Goal: Task Accomplishment & Management: Manage account settings

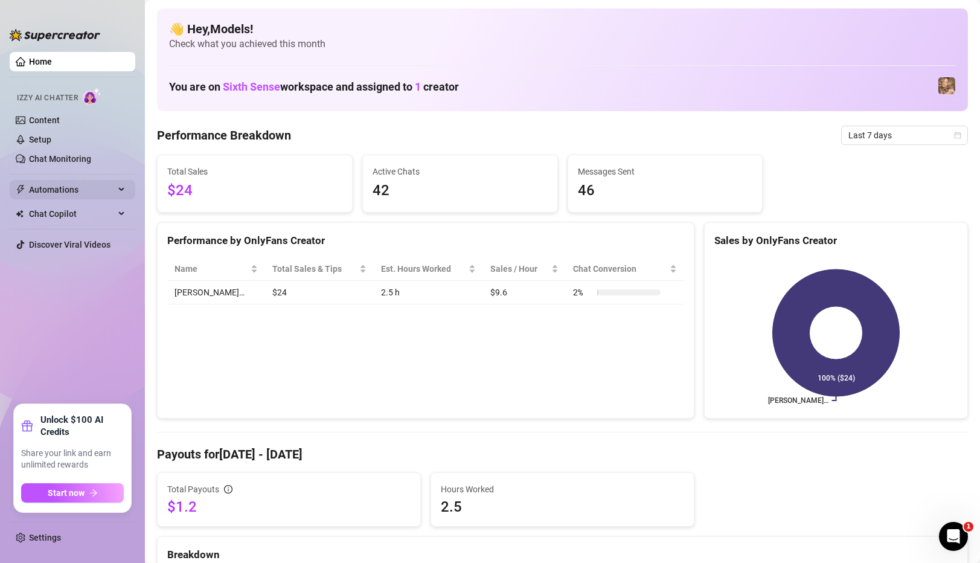
click at [82, 191] on span "Automations" at bounding box center [72, 189] width 86 height 19
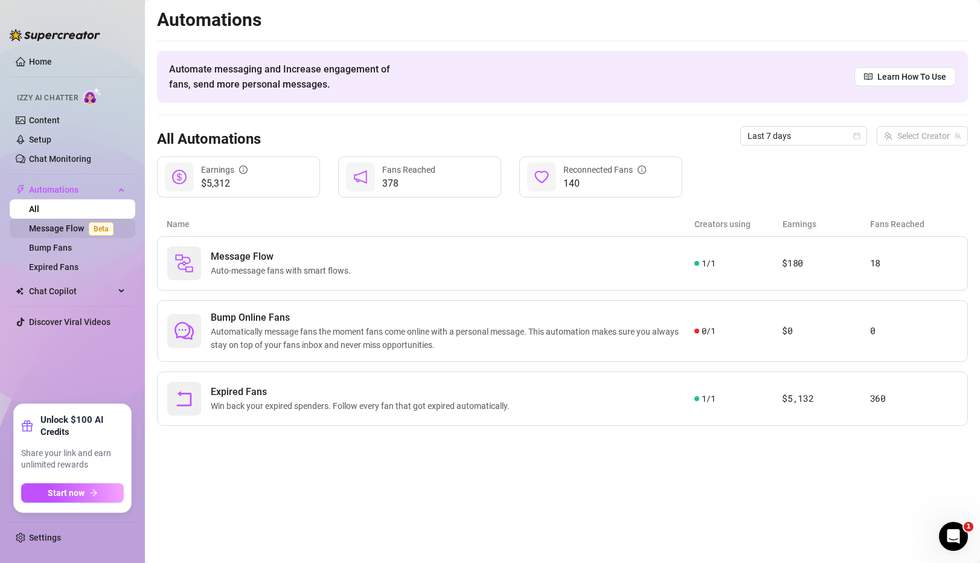
click at [77, 227] on link "Message Flow Beta" at bounding box center [73, 228] width 89 height 10
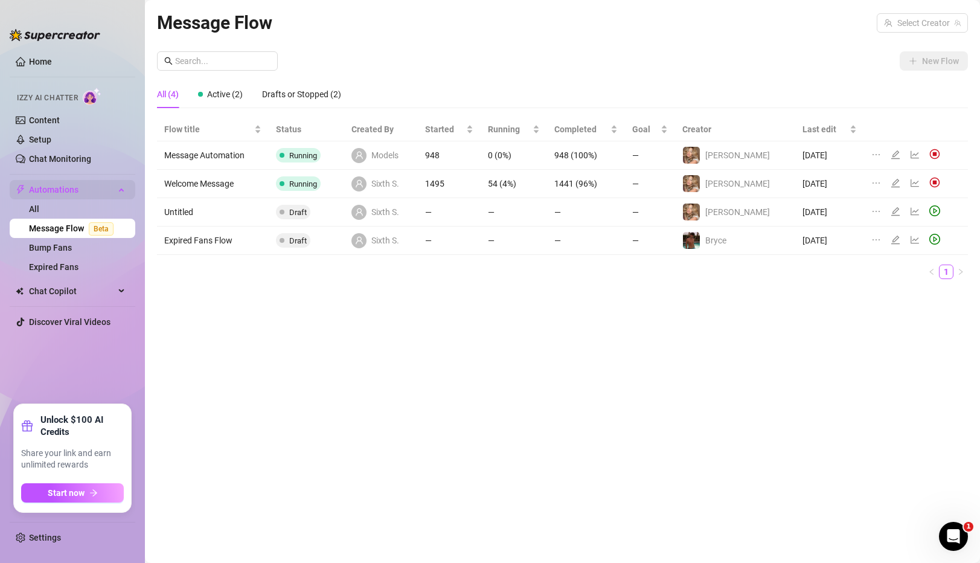
click at [55, 195] on span "Automations" at bounding box center [72, 189] width 86 height 19
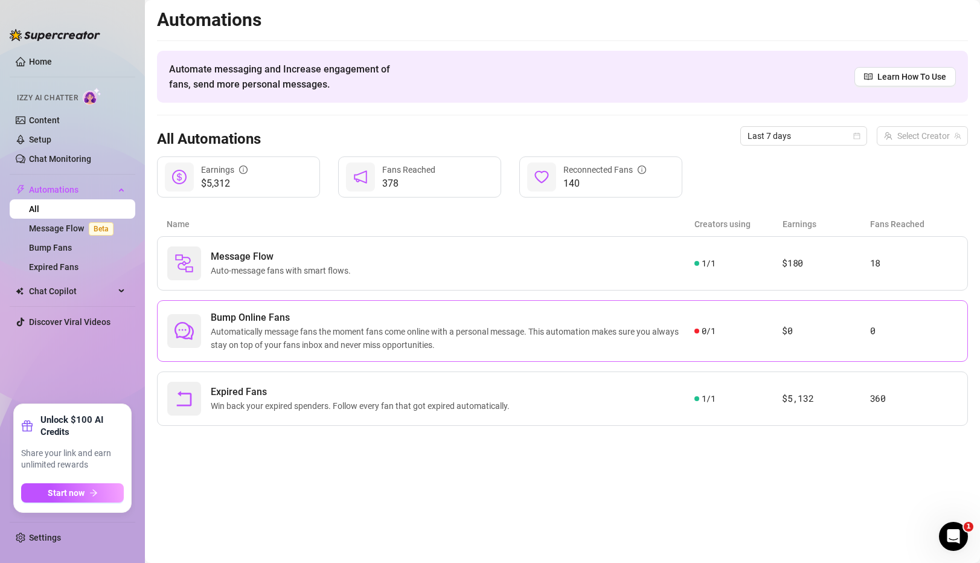
click at [411, 330] on span "Automatically message fans the moment fans come online with a personal message.…" at bounding box center [453, 338] width 484 height 27
click at [72, 252] on link "Bump Fans" at bounding box center [50, 248] width 43 height 10
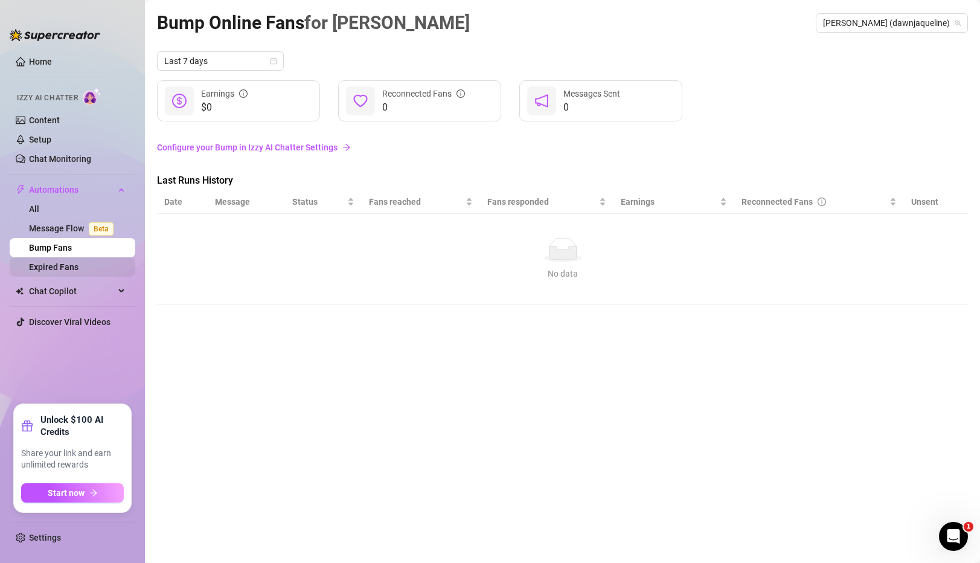
click at [72, 272] on link "Expired Fans" at bounding box center [54, 267] width 50 height 10
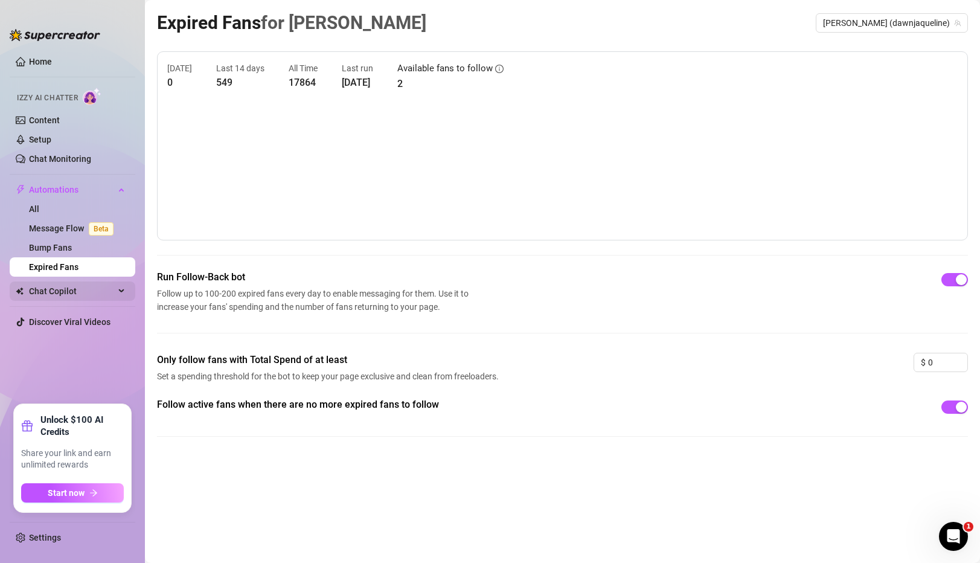
click at [55, 288] on span "Chat Copilot" at bounding box center [72, 290] width 86 height 19
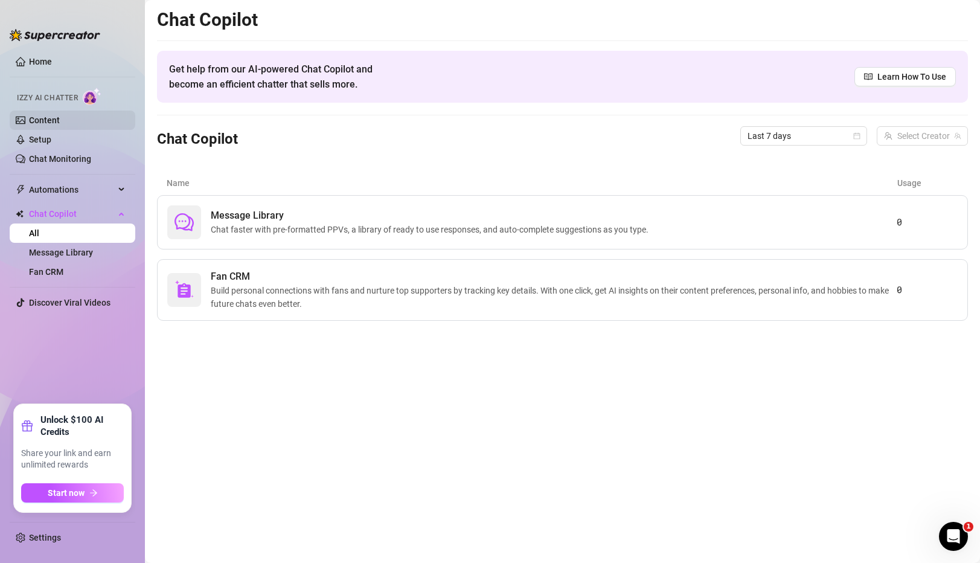
click at [60, 121] on link "Content" at bounding box center [44, 120] width 31 height 10
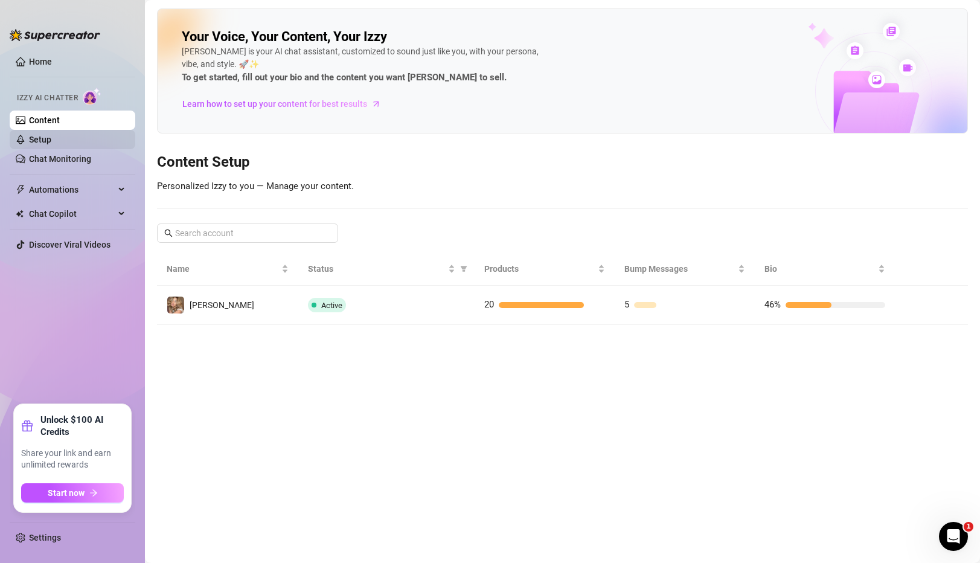
click at [51, 143] on link "Setup" at bounding box center [40, 140] width 22 height 10
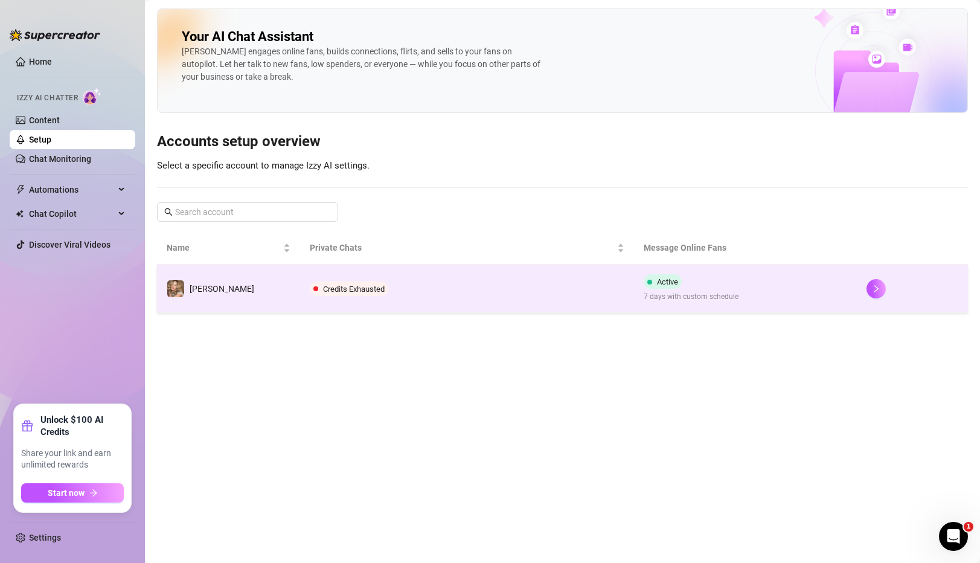
click at [614, 289] on td "Credits Exhausted" at bounding box center [467, 289] width 334 height 48
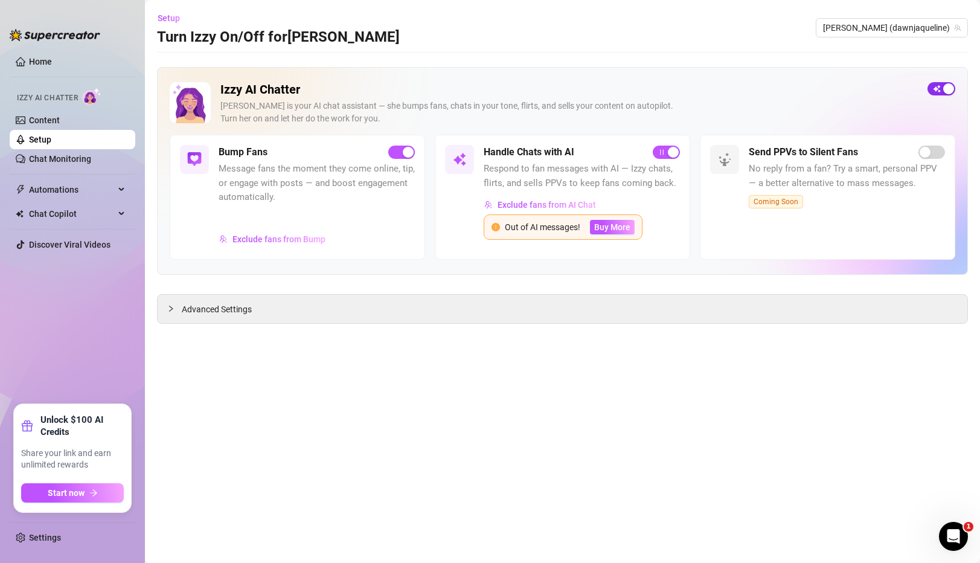
click at [941, 93] on span "button" at bounding box center [942, 88] width 28 height 13
click at [886, 147] on div "Send PPVs to Silent Fans" at bounding box center [847, 152] width 196 height 14
click at [629, 228] on span "Buy More" at bounding box center [612, 227] width 36 height 10
click at [52, 57] on link "Home" at bounding box center [40, 62] width 23 height 10
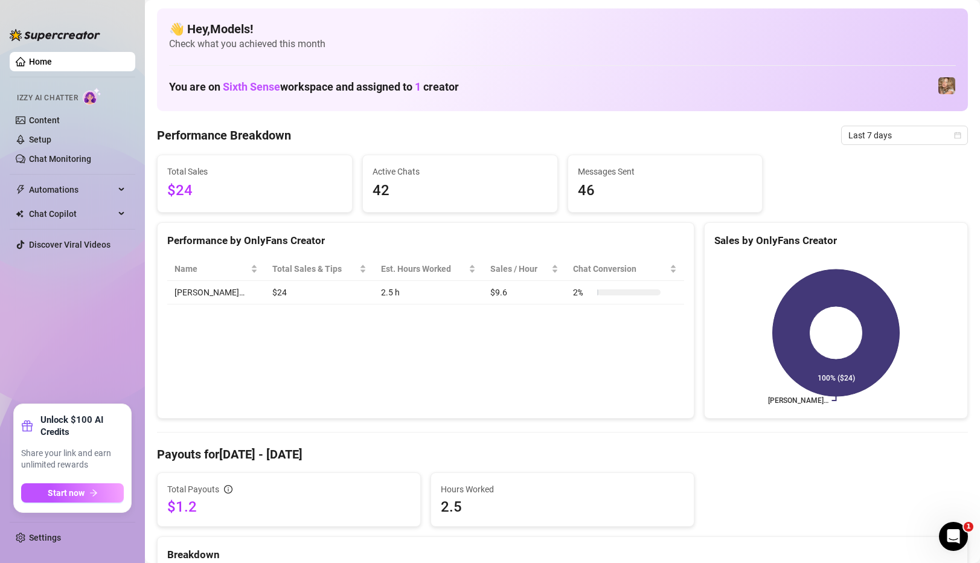
click at [947, 87] on img at bounding box center [947, 85] width 17 height 17
click at [586, 194] on span "46" at bounding box center [665, 190] width 175 height 23
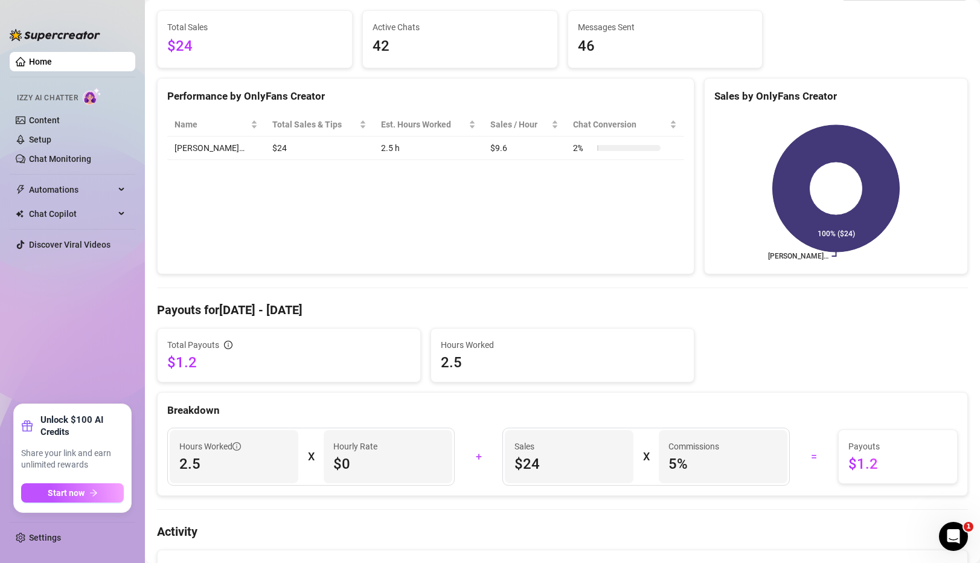
scroll to position [147, 0]
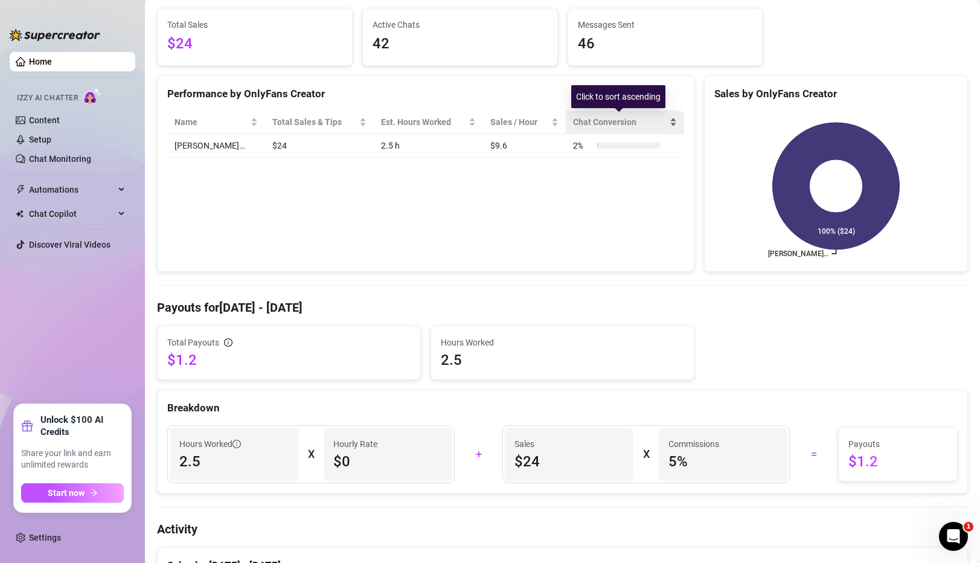
click at [675, 122] on div "Chat Conversion" at bounding box center [625, 121] width 104 height 13
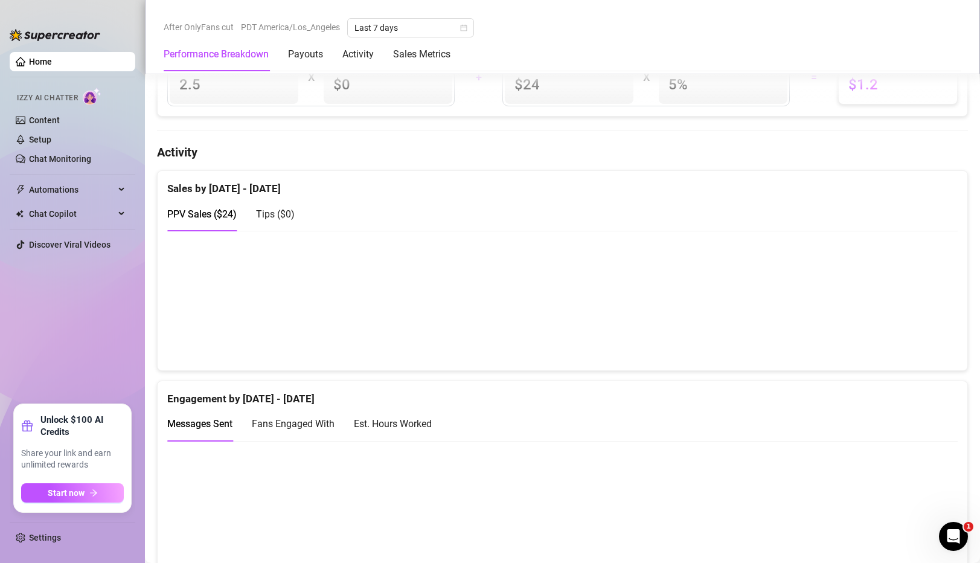
scroll to position [217, 0]
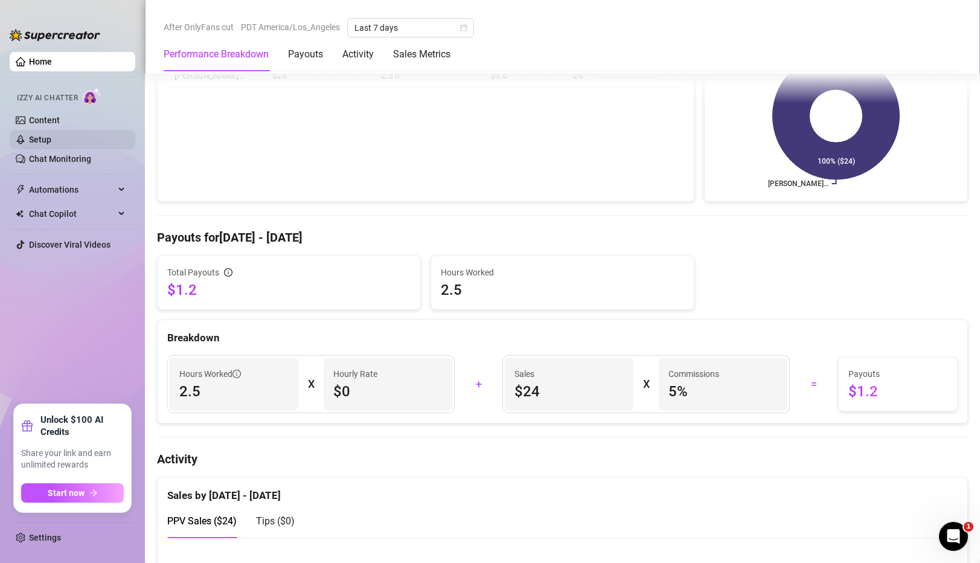
click at [51, 135] on link "Setup" at bounding box center [40, 140] width 22 height 10
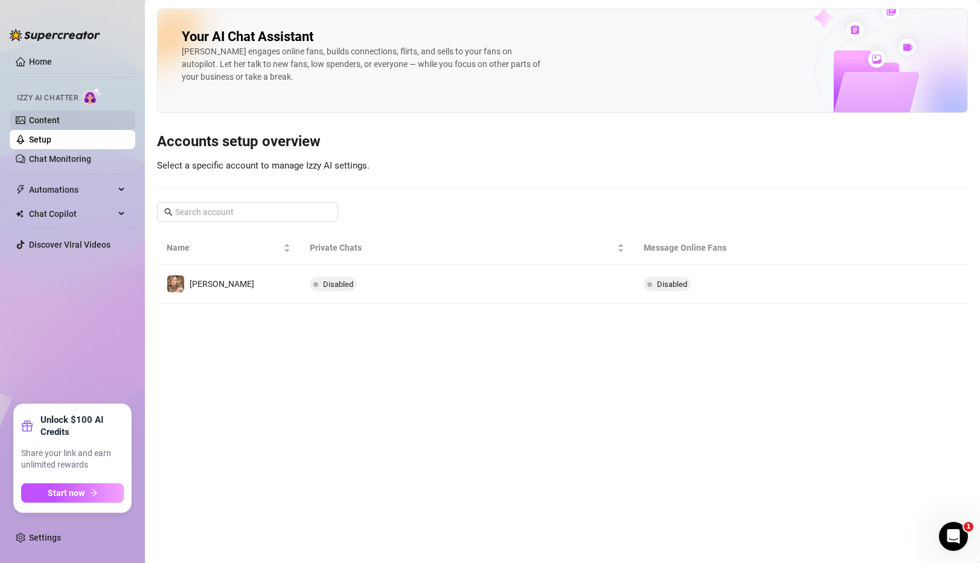
click at [60, 121] on link "Content" at bounding box center [44, 120] width 31 height 10
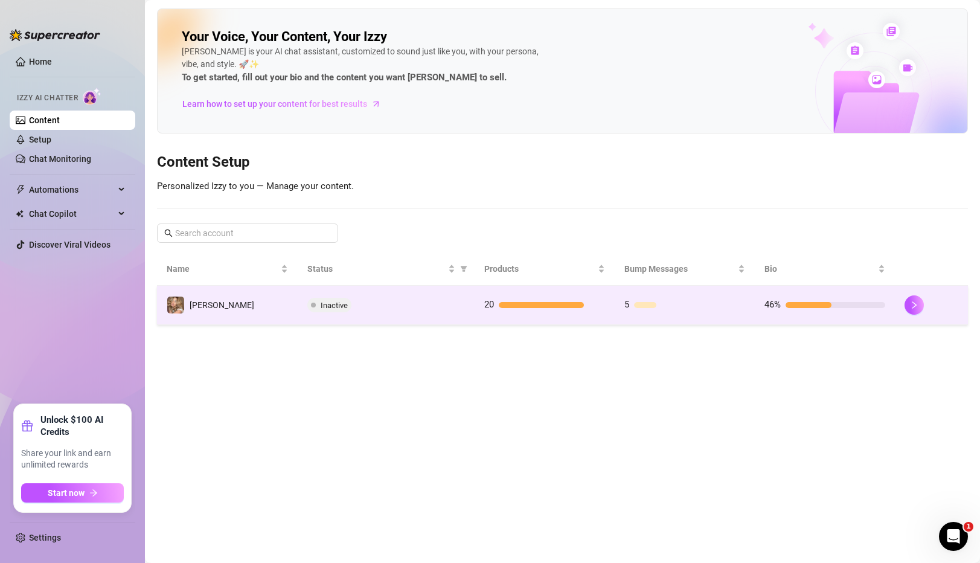
click at [274, 298] on td "[PERSON_NAME]" at bounding box center [227, 305] width 141 height 39
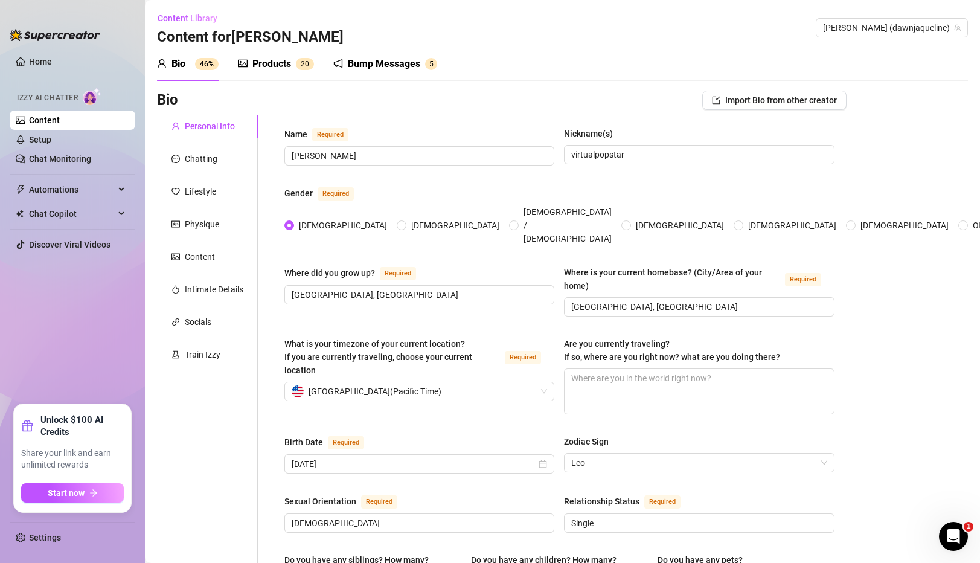
click at [373, 77] on div "Bump Messages 5" at bounding box center [385, 64] width 104 height 34
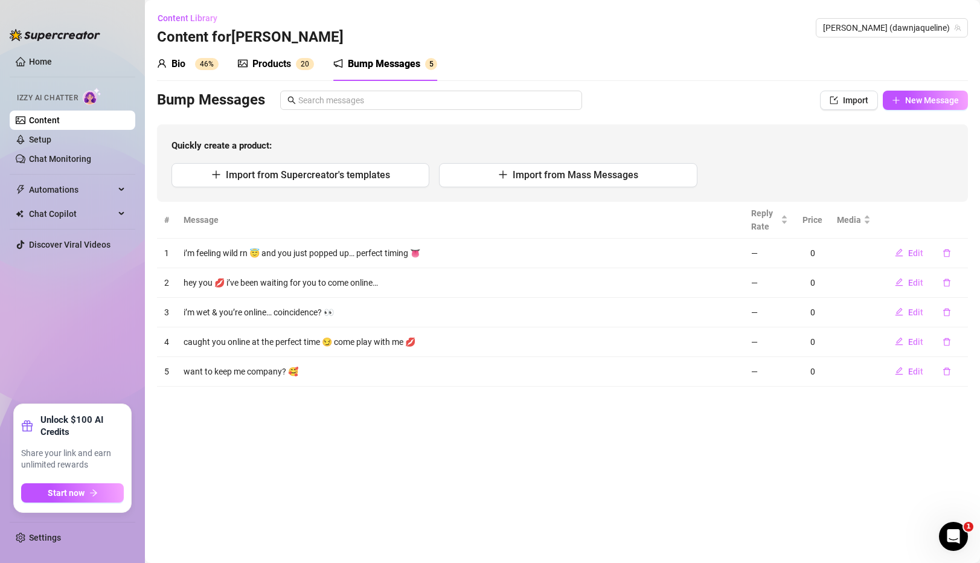
click at [287, 75] on div "Products 2 0" at bounding box center [276, 64] width 76 height 34
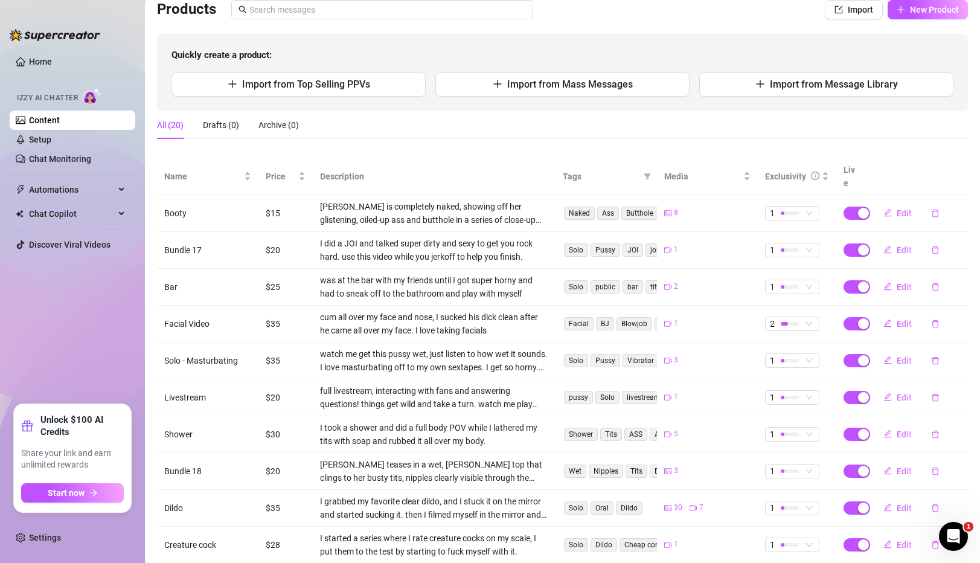
scroll to position [147, 0]
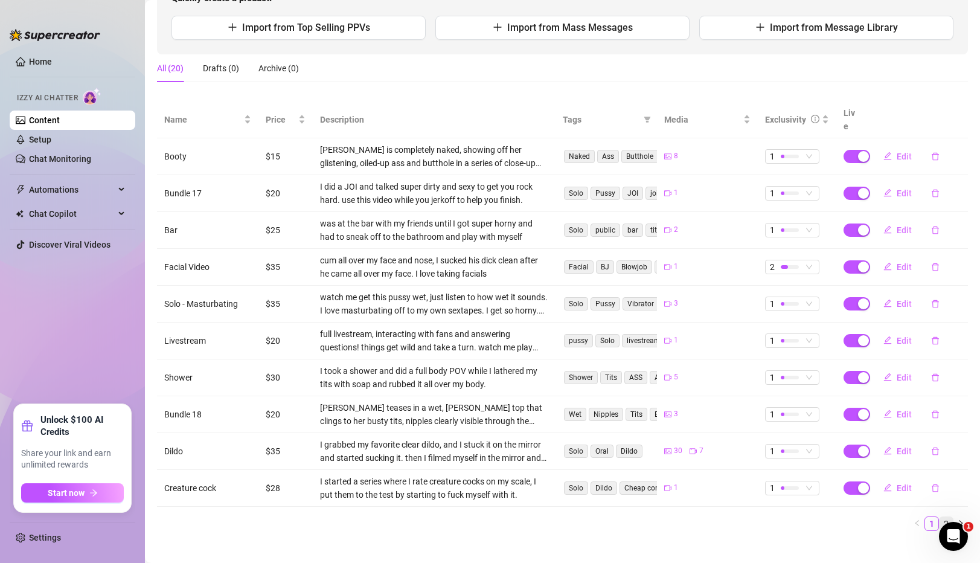
click at [941, 517] on link "2" at bounding box center [946, 523] width 13 height 13
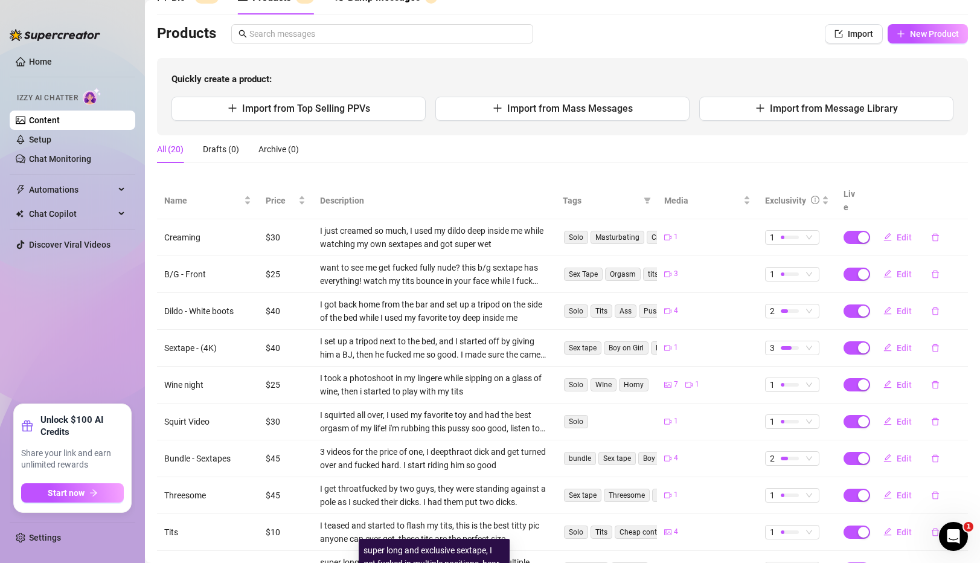
scroll to position [0, 0]
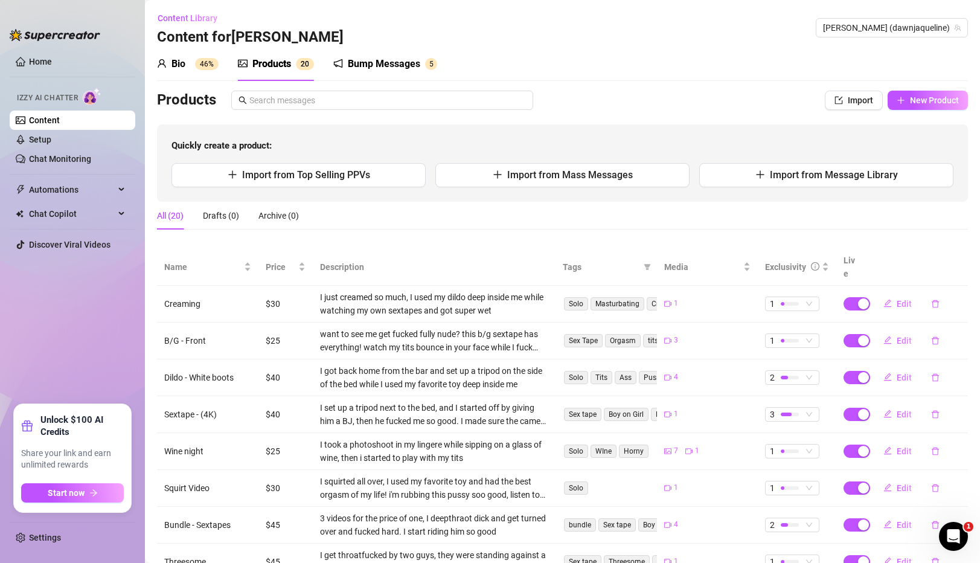
click at [185, 66] on div "Bio" at bounding box center [179, 64] width 14 height 14
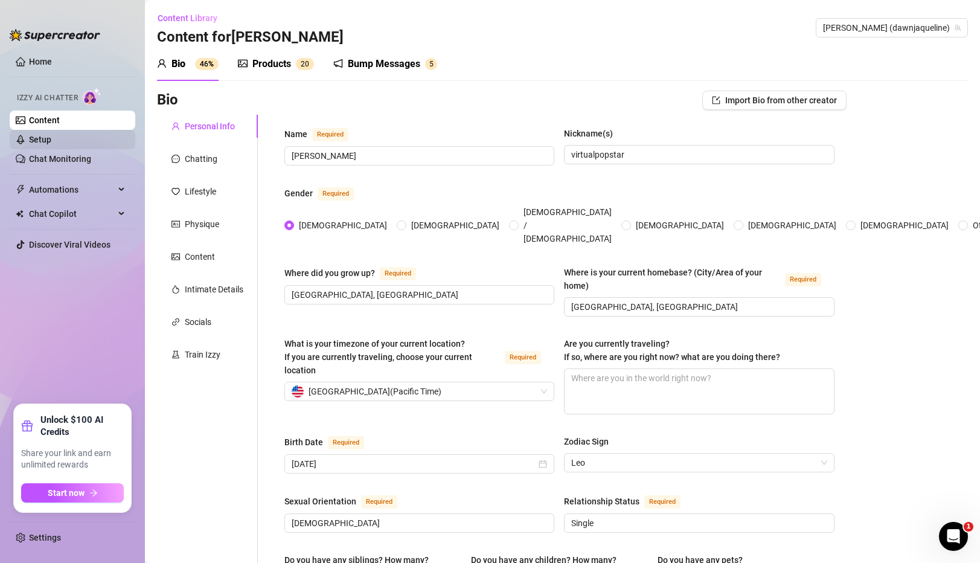
click at [51, 144] on link "Setup" at bounding box center [40, 140] width 22 height 10
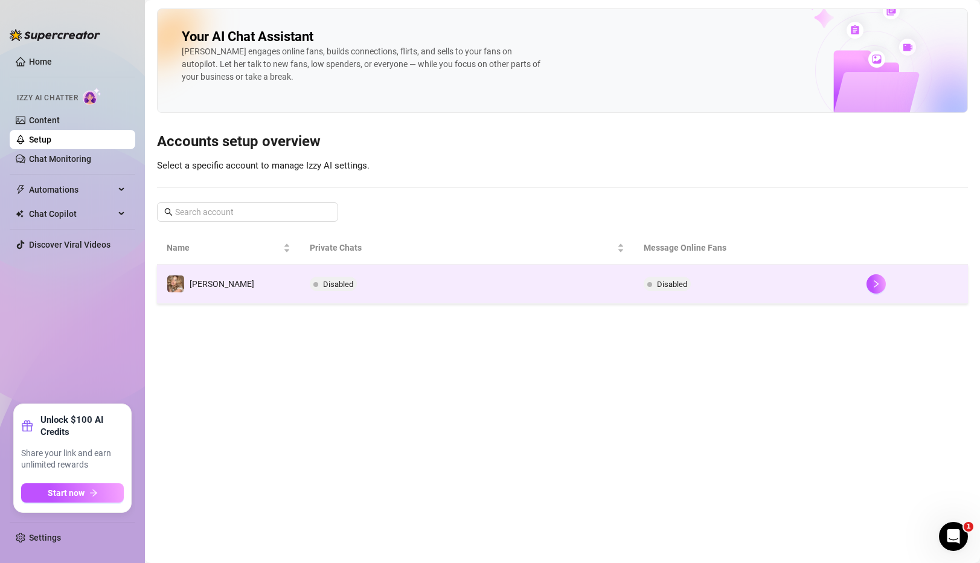
click at [224, 271] on td "[PERSON_NAME]" at bounding box center [228, 284] width 143 height 39
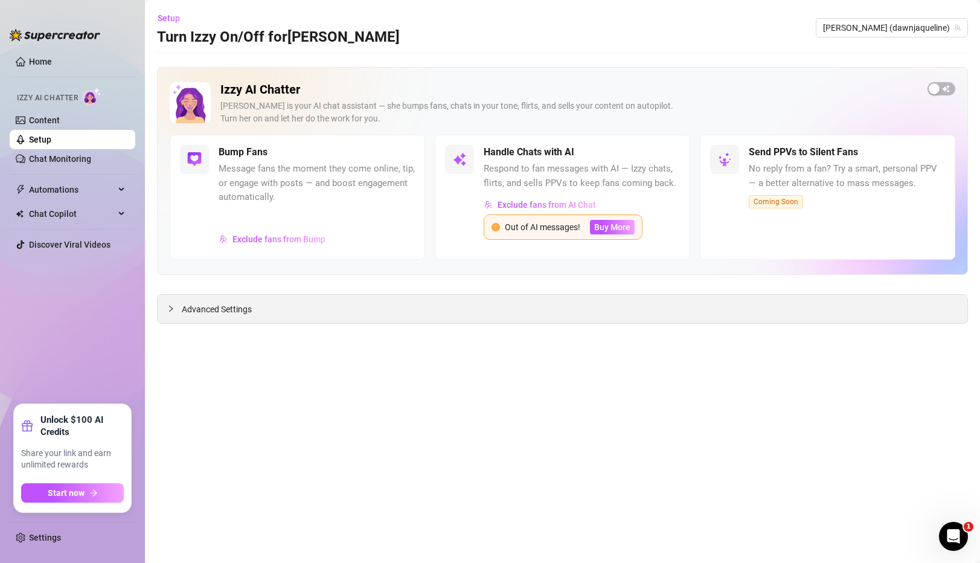
click at [243, 306] on span "Advanced Settings" at bounding box center [217, 309] width 70 height 13
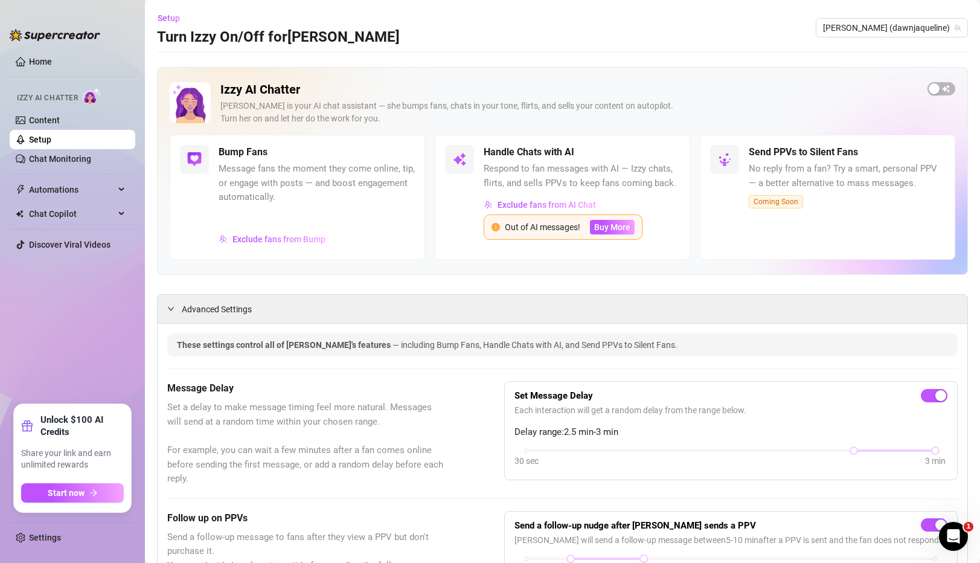
click at [708, 140] on div "Send PPVs to Silent Fans No reply from a fan? Try a smart, personal PPV — a bet…" at bounding box center [827, 197] width 255 height 125
click at [51, 135] on link "Setup" at bounding box center [40, 140] width 22 height 10
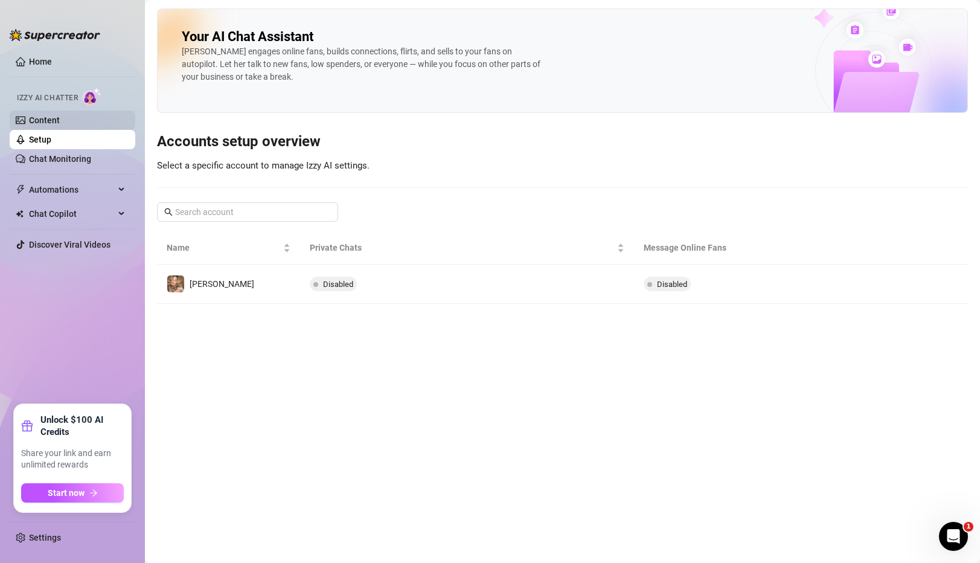
click at [60, 123] on link "Content" at bounding box center [44, 120] width 31 height 10
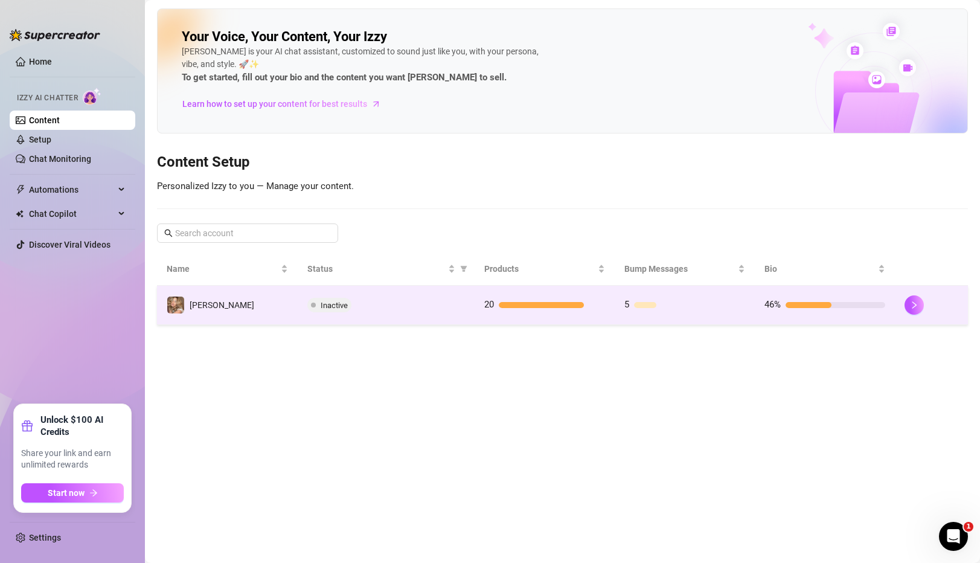
click at [332, 310] on span "Inactive" at bounding box center [329, 305] width 44 height 14
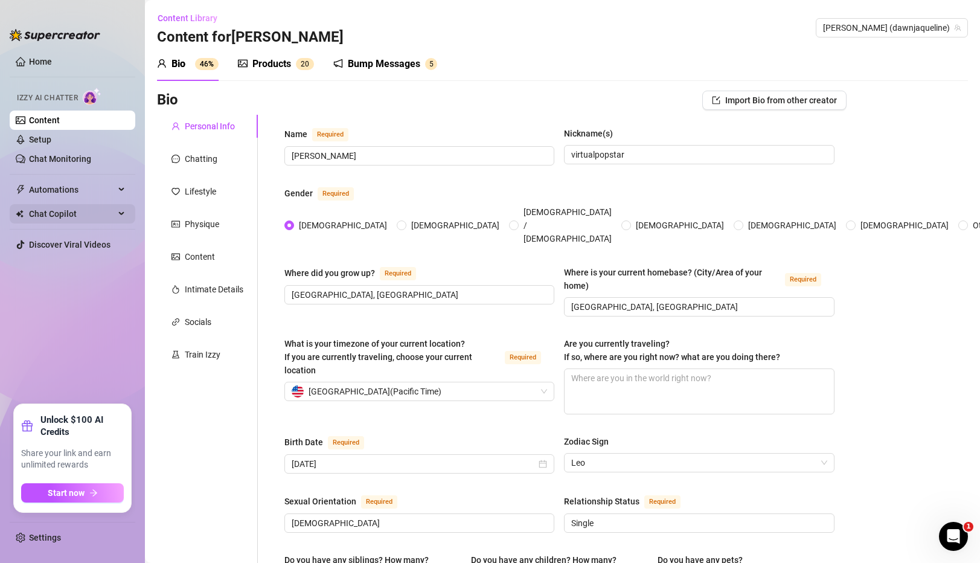
click at [44, 223] on span "Chat Copilot" at bounding box center [72, 213] width 86 height 19
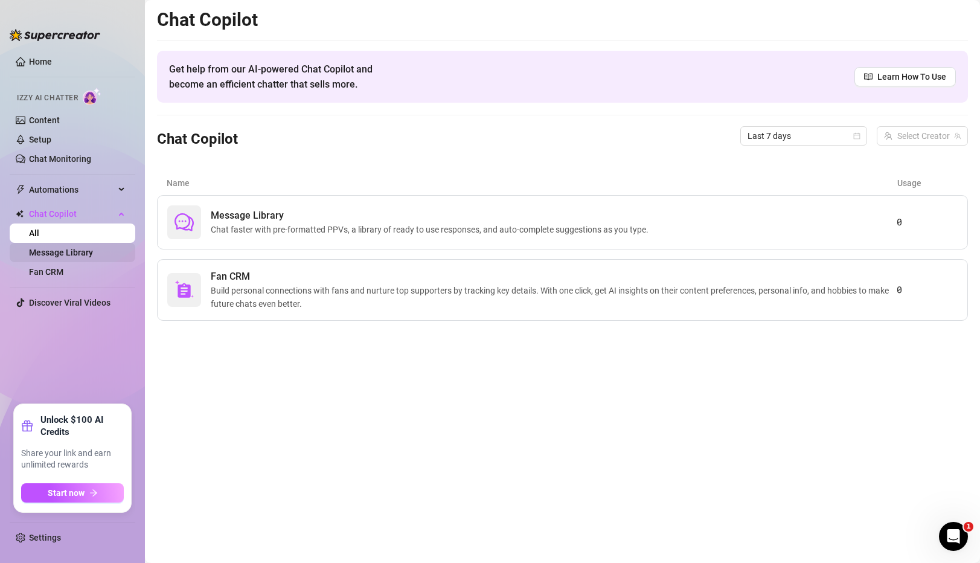
click at [51, 248] on link "Message Library" at bounding box center [61, 253] width 64 height 10
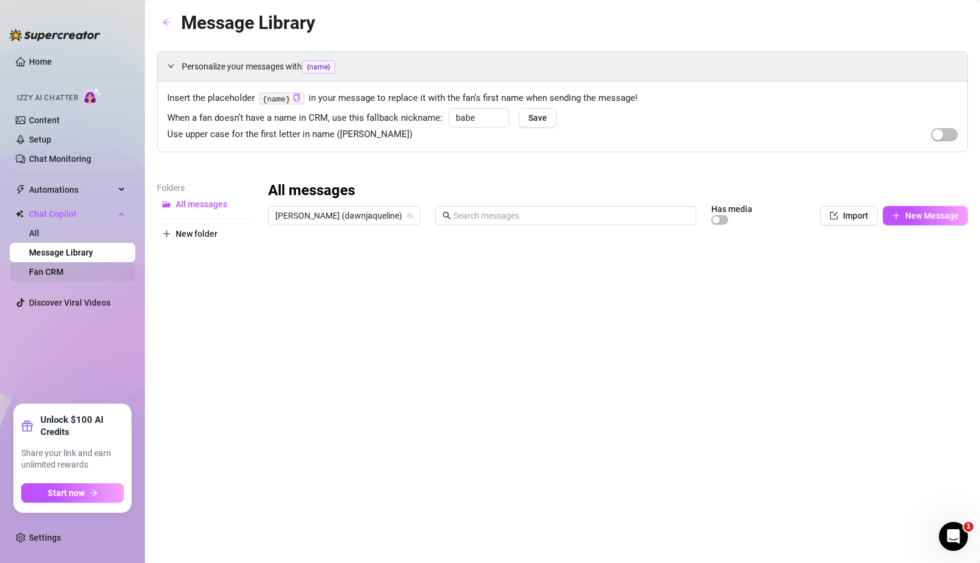
click at [63, 275] on link "Fan CRM" at bounding box center [46, 272] width 34 height 10
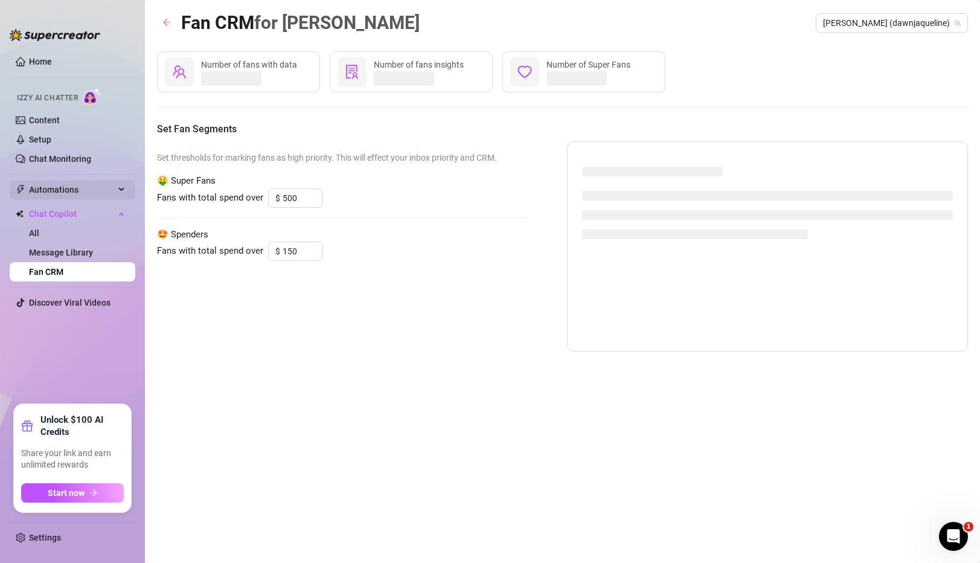
click at [80, 195] on span "Automations" at bounding box center [72, 189] width 86 height 19
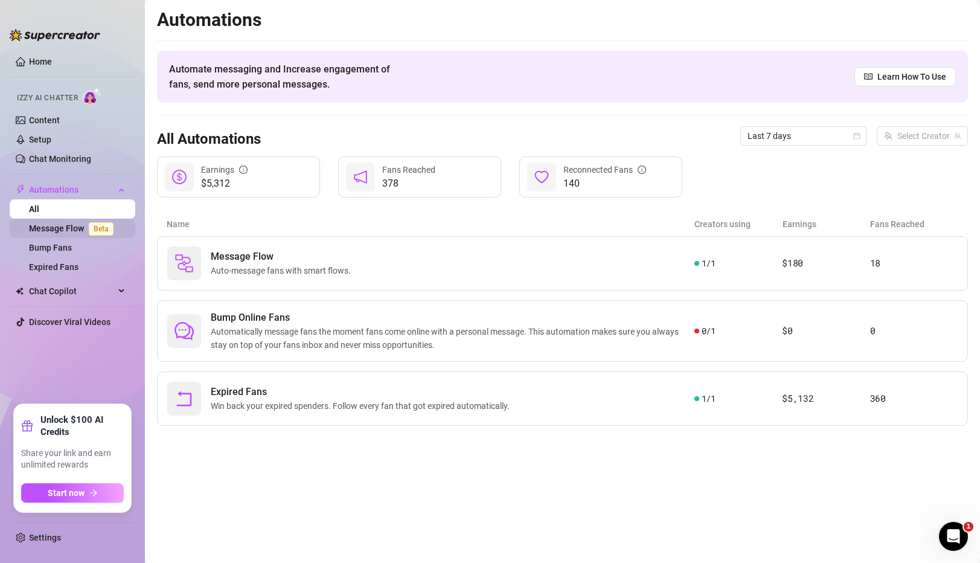
click at [59, 228] on link "Message Flow Beta" at bounding box center [73, 228] width 89 height 10
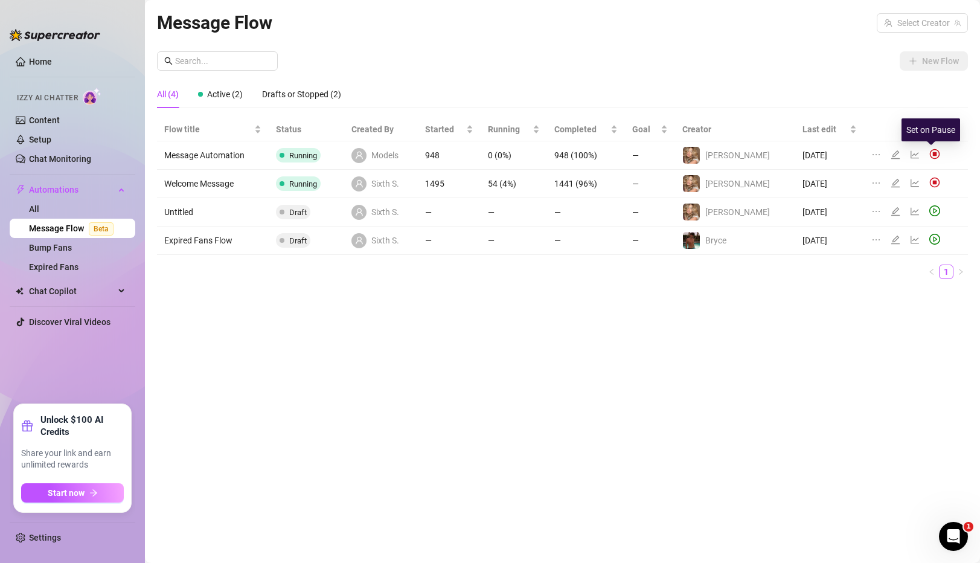
click at [931, 156] on img at bounding box center [935, 154] width 11 height 11
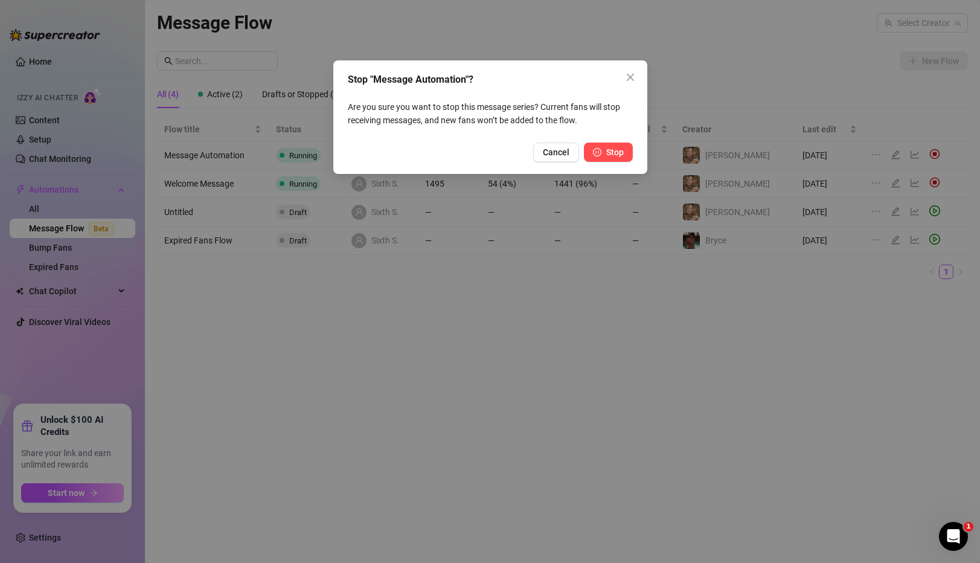
click at [606, 152] on button "Stop" at bounding box center [608, 152] width 49 height 19
